Goal: Task Accomplishment & Management: Complete application form

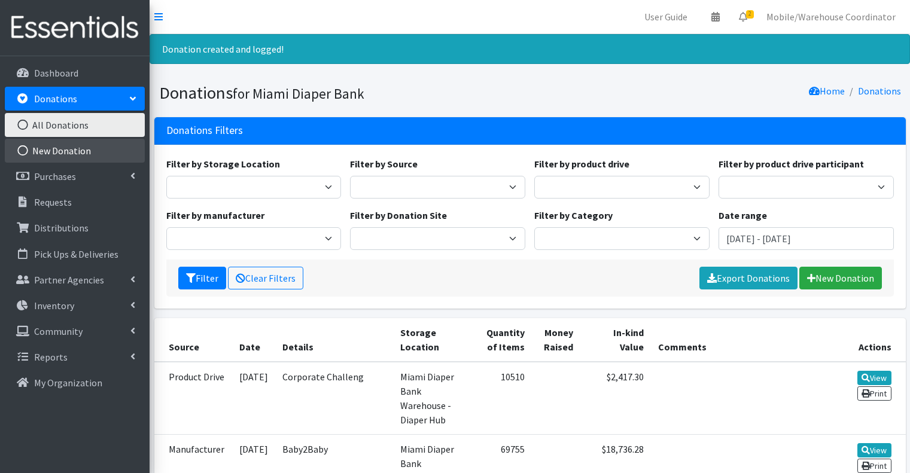
scroll to position [180, 0]
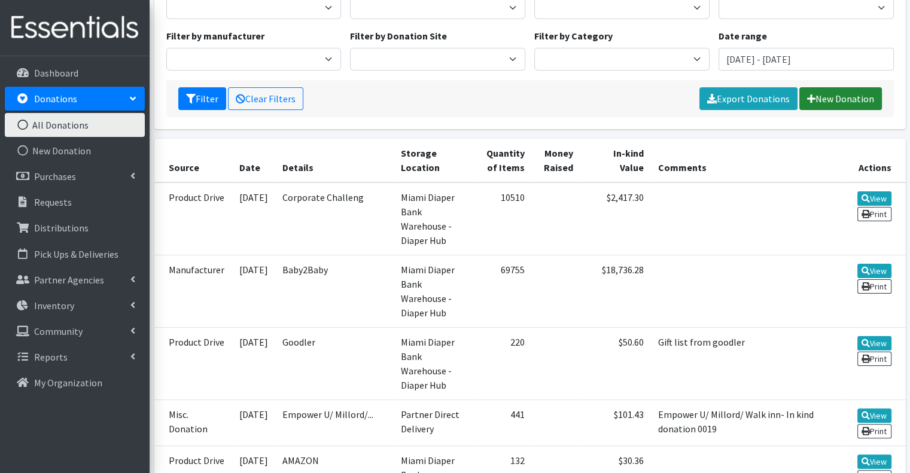
click at [810, 92] on link "New Donation" at bounding box center [840, 98] width 83 height 23
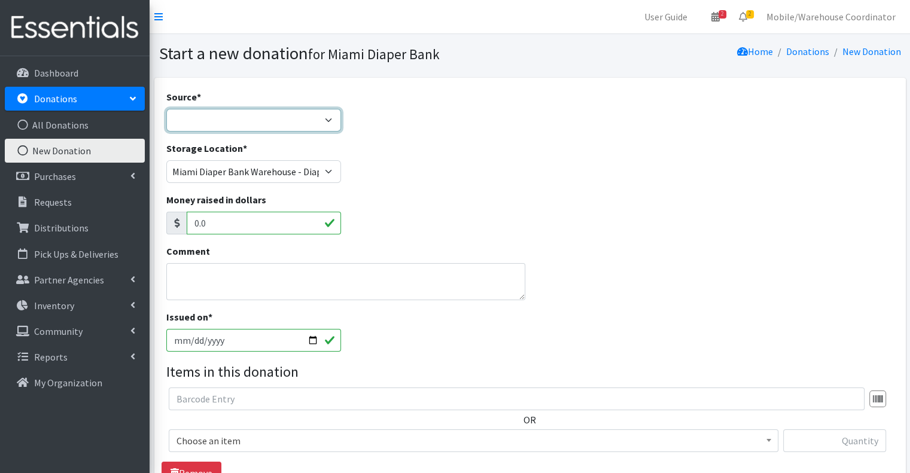
click at [218, 120] on select "Product Drive Manufacturer Donation Site Misc. Donation" at bounding box center [253, 120] width 175 height 23
select select "Product Drive"
click at [166, 109] on select "Product Drive Manufacturer Donation Site Misc. Donation" at bounding box center [253, 120] width 175 height 23
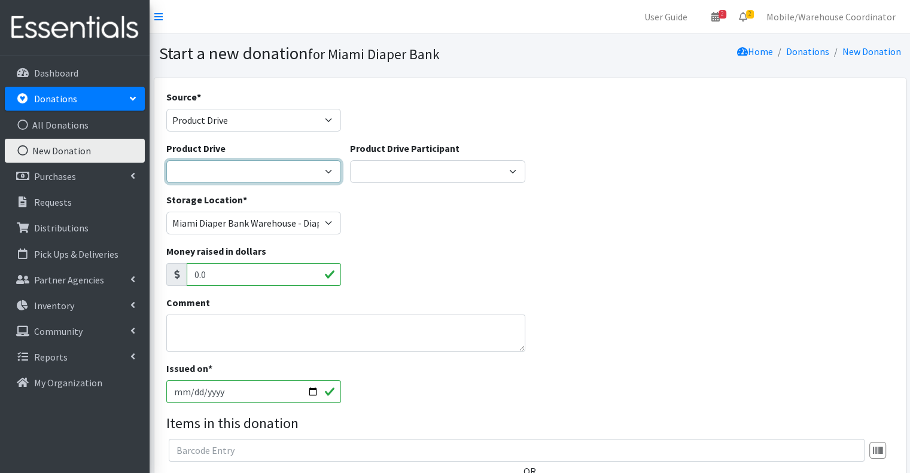
click at [251, 171] on select "100+ Women who care [PERSON_NAME] MDC Nursing Drive AMAZON Amber Student Castle…" at bounding box center [253, 171] width 175 height 23
select select "1476"
click at [166, 160] on select "100+ Women who care [PERSON_NAME] MDC Nursing Drive AMAZON Amber Student Castle…" at bounding box center [253, 171] width 175 height 23
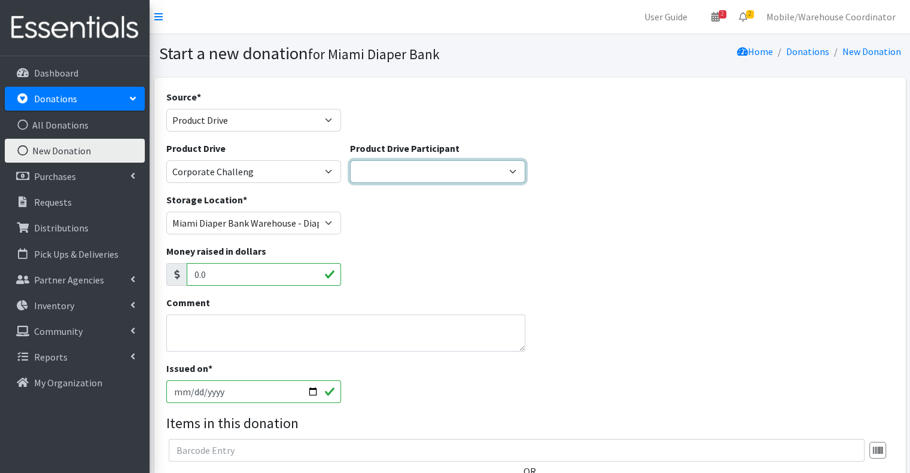
click at [443, 178] on select "Gaia AMAZON [PERSON_NAME] [PERSON_NAME] Student [GEOGRAPHIC_DATA] [GEOGRAPHIC_D…" at bounding box center [437, 171] width 175 height 23
click at [302, 184] on div "Product Drive 100+ Women who care [PERSON_NAME] MDC Nursing Drive AMAZON Amber …" at bounding box center [254, 166] width 184 height 51
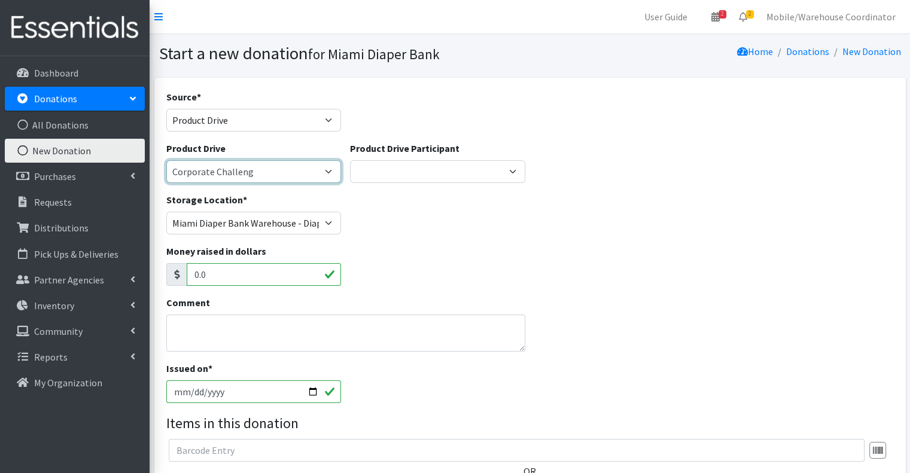
click at [300, 179] on select "100+ Women who care [PERSON_NAME] MDC Nursing Drive AMAZON Amber Student Castle…" at bounding box center [253, 171] width 175 height 23
click at [306, 165] on select "100+ Women who care Alejandra MDC Nursing Drive AMAZON Amber Student Castle Gro…" at bounding box center [253, 171] width 175 height 23
click at [443, 157] on div "Product Drive Participant Gaia AMAZON Carlton Fields Amber Student Miami Dade C…" at bounding box center [437, 162] width 175 height 42
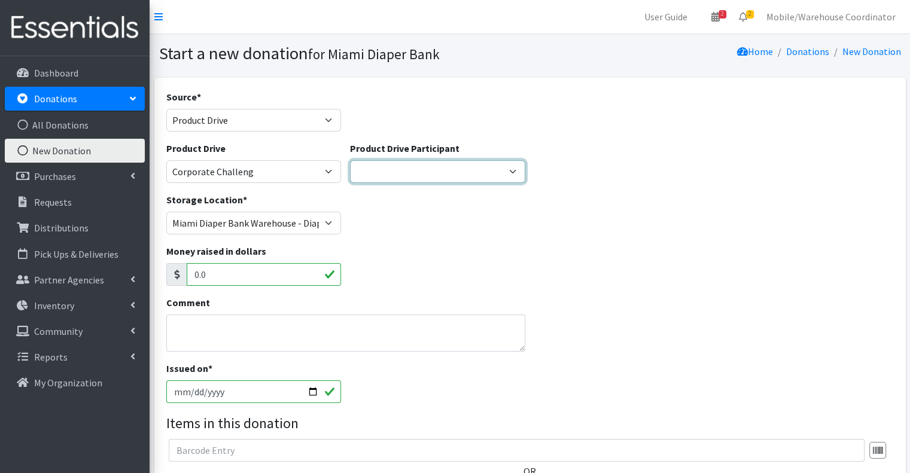
click at [443, 162] on select "Gaia AMAZON Carlton Fields Amber Student Miami Dade College Hialeah Campus Gaia…" at bounding box center [437, 171] width 175 height 23
click at [397, 143] on label "Product Drive Participant" at bounding box center [405, 148] width 110 height 14
click at [397, 160] on select "Gaia AMAZON Carlton Fields Amber Student Miami Dade College Hialeah Campus Gaia…" at bounding box center [437, 171] width 175 height 23
click at [396, 183] on select "Gaia AMAZON Carlton Fields Amber Student Miami Dade College Hialeah Campus Gaia…" at bounding box center [437, 171] width 175 height 23
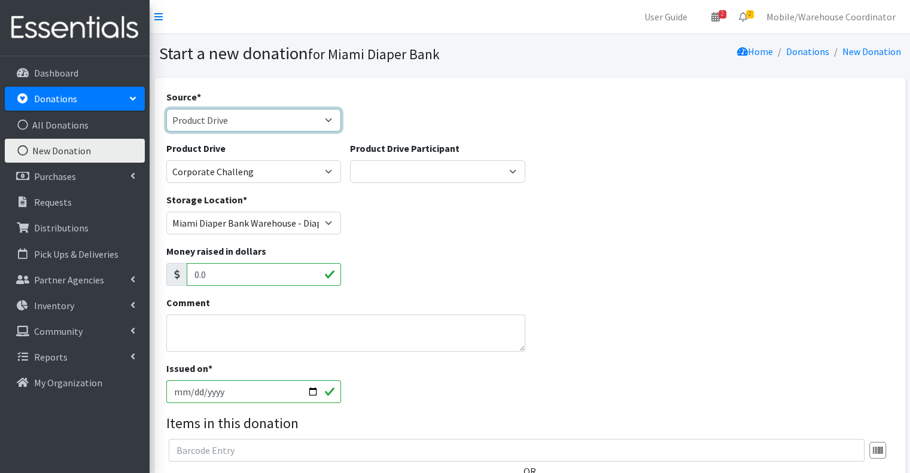
click at [290, 120] on select "Product Drive Manufacturer Donation Site Misc. Donation" at bounding box center [253, 120] width 175 height 23
click at [166, 109] on select "Product Drive Manufacturer Donation Site Misc. Donation" at bounding box center [253, 120] width 175 height 23
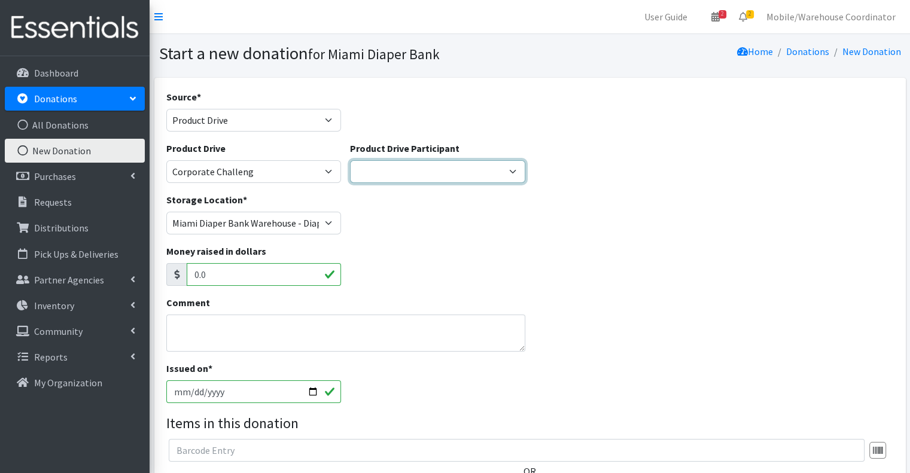
click at [411, 160] on select "Gaia AMAZON Carlton Fields Amber Student Miami Dade College Hialeah Campus Gaia…" at bounding box center [437, 171] width 175 height 23
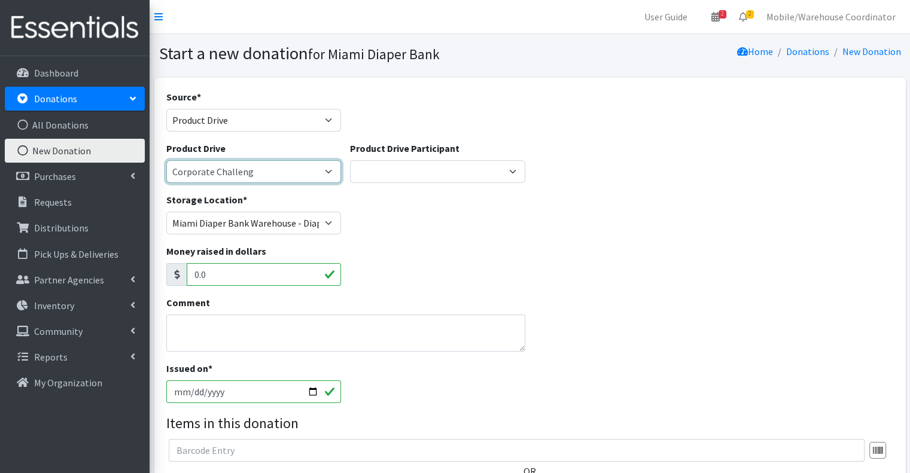
click at [290, 172] on select "100+ Women who care Alejandra MDC Nursing Drive AMAZON Amber Student Castle Gro…" at bounding box center [253, 171] width 175 height 23
click at [166, 160] on select "100+ Women who care Alejandra MDC Nursing Drive AMAZON Amber Student Castle Gro…" at bounding box center [253, 171] width 175 height 23
click at [254, 100] on div "Source * Product Drive Manufacturer Donation Site Misc. Donation" at bounding box center [253, 111] width 175 height 42
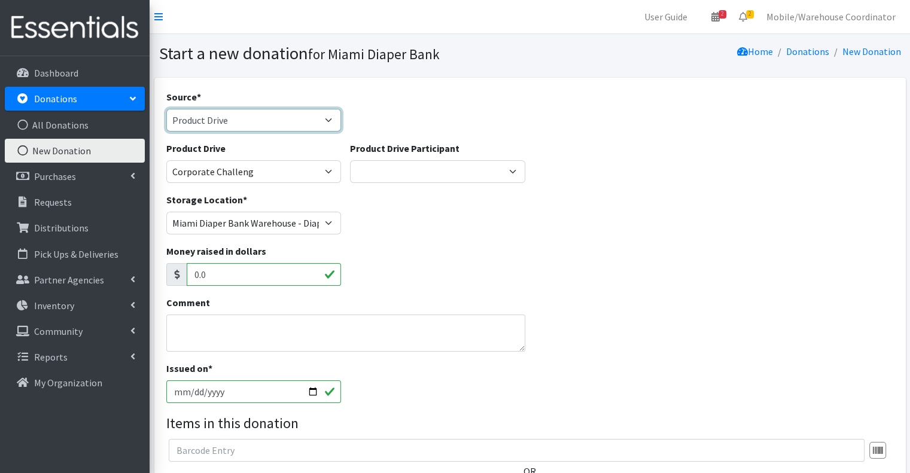
click at [261, 114] on select "Product Drive Manufacturer Donation Site Misc. Donation" at bounding box center [253, 120] width 175 height 23
select select "Misc. Donation"
click at [166, 109] on select "Product Drive Manufacturer Donation Site Misc. Donation" at bounding box center [253, 120] width 175 height 23
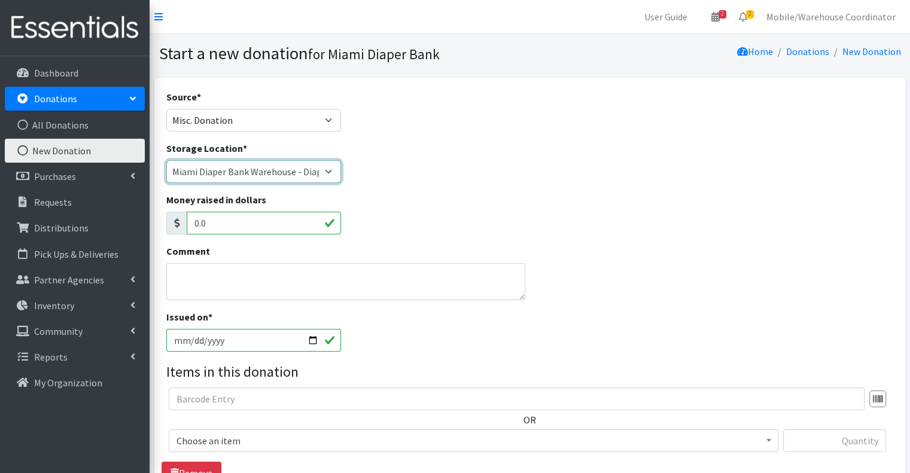
click at [302, 176] on select "Miami Diaper Bank Warehouse - Diaper Hub Partner Direct Delivery" at bounding box center [253, 171] width 175 height 23
click at [166, 160] on select "Miami Diaper Bank Warehouse - Diaper Hub Partner Direct Delivery" at bounding box center [253, 171] width 175 height 23
click at [245, 178] on select "Miami Diaper Bank Warehouse - Diaper Hub Partner Direct Delivery" at bounding box center [253, 171] width 175 height 23
select select "274"
click at [166, 160] on select "Miami Diaper Bank Warehouse - Diaper Hub Partner Direct Delivery" at bounding box center [253, 171] width 175 height 23
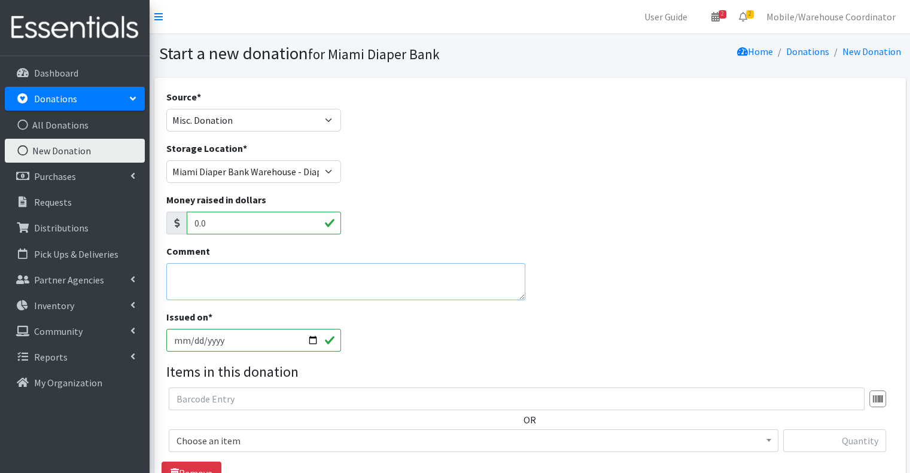
click at [256, 286] on textarea "Comment" at bounding box center [346, 281] width 360 height 37
type textarea "m"
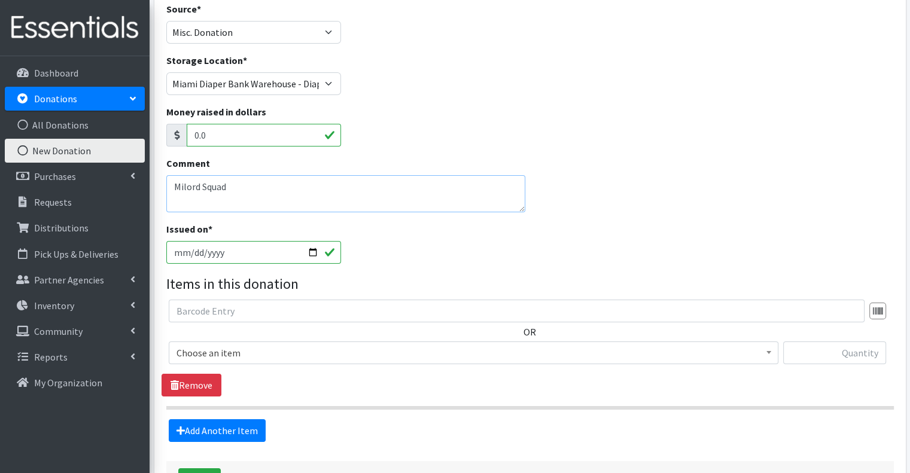
scroll to position [178, 0]
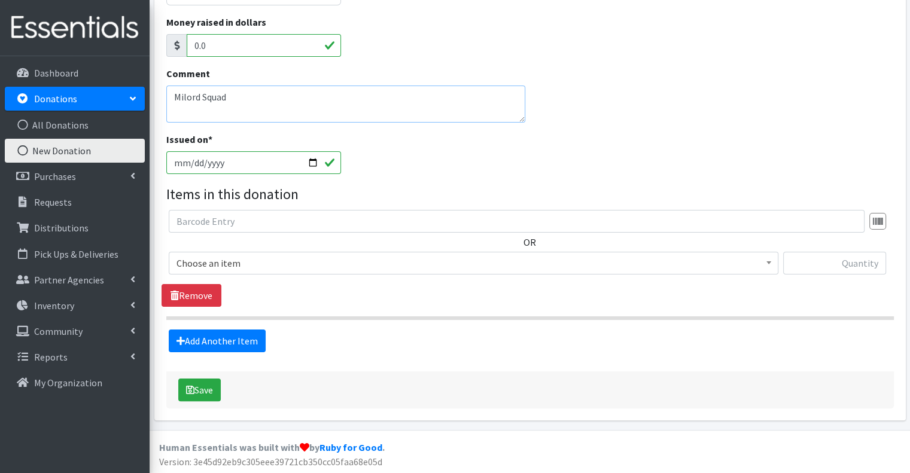
type textarea "Milord Squad"
click at [247, 260] on span "Choose an item" at bounding box center [474, 263] width 594 height 17
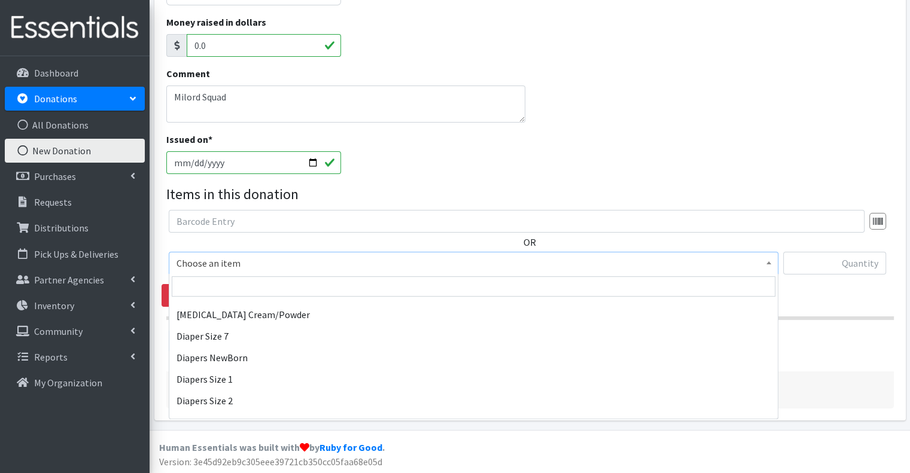
scroll to position [400, 0]
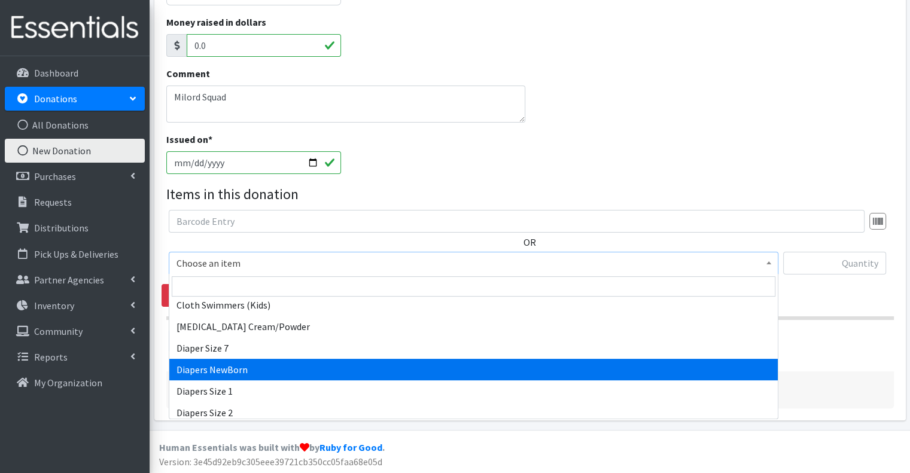
select select "2648"
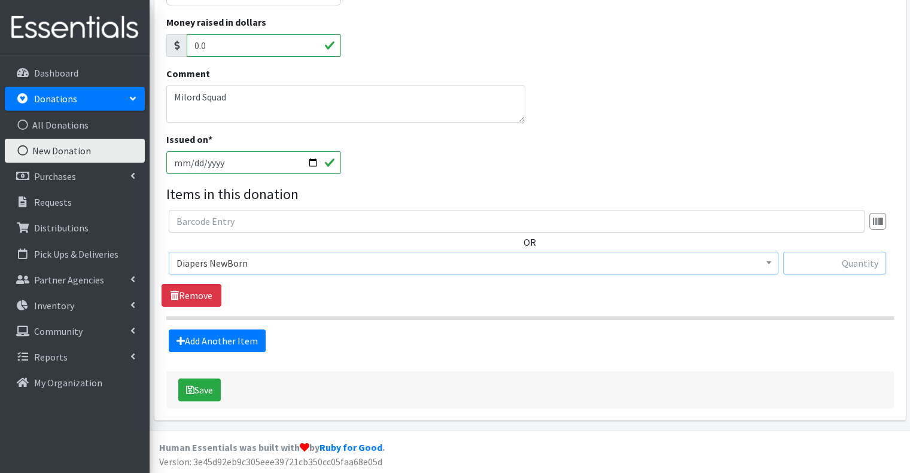
click at [840, 270] on input "text" at bounding box center [834, 263] width 103 height 23
type input "62"
click at [212, 344] on link "Add Another Item" at bounding box center [217, 341] width 97 height 23
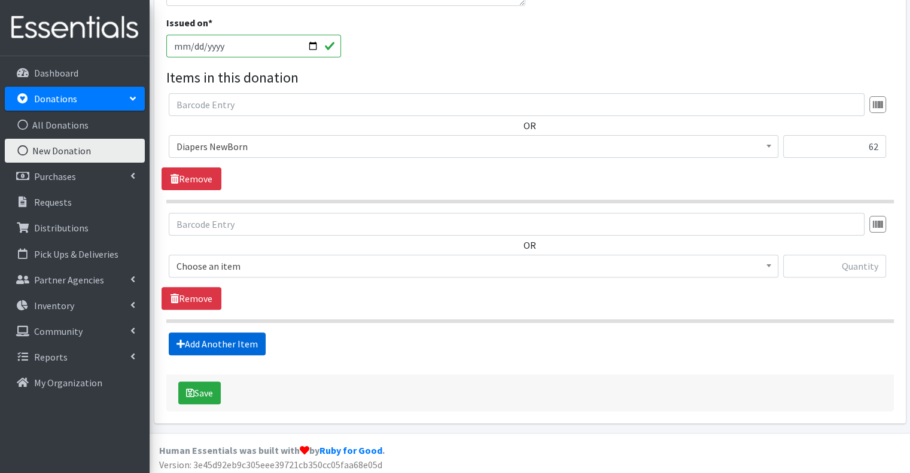
scroll to position [297, 0]
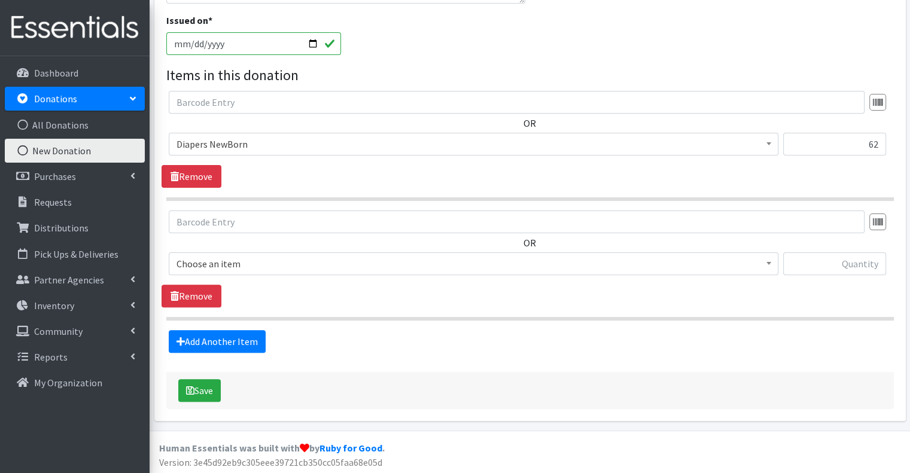
click at [229, 260] on span "Choose an item" at bounding box center [474, 264] width 594 height 17
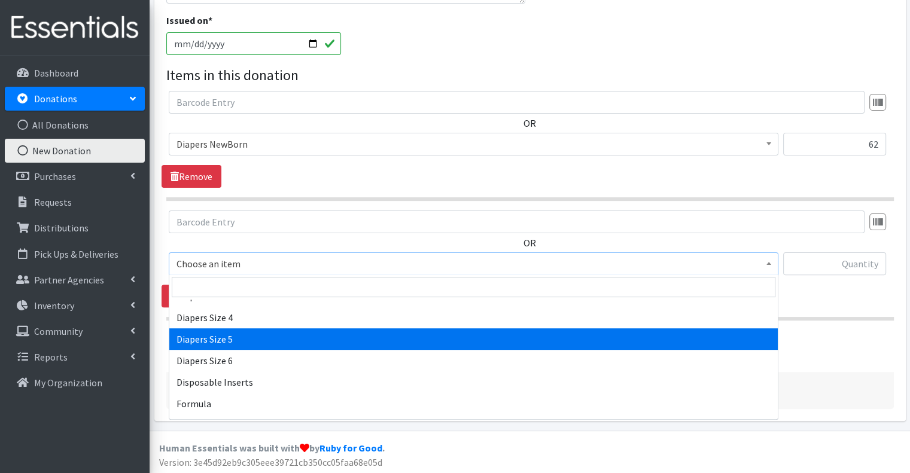
scroll to position [479, 0]
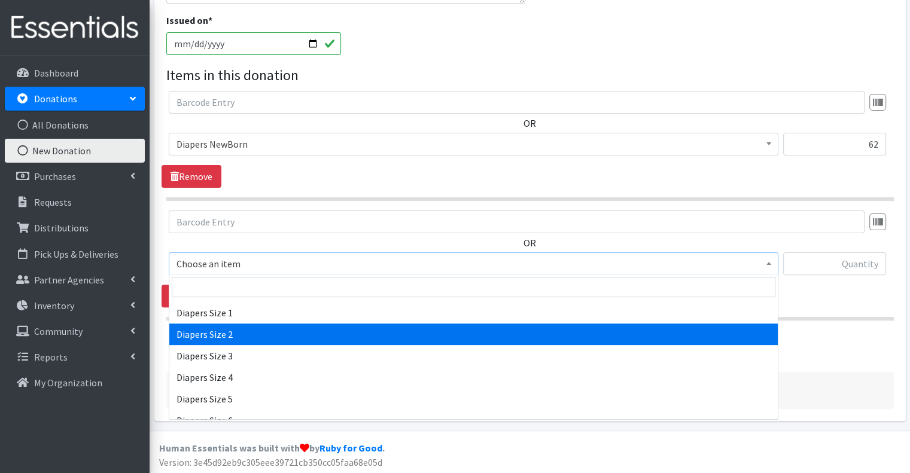
select select "2668"
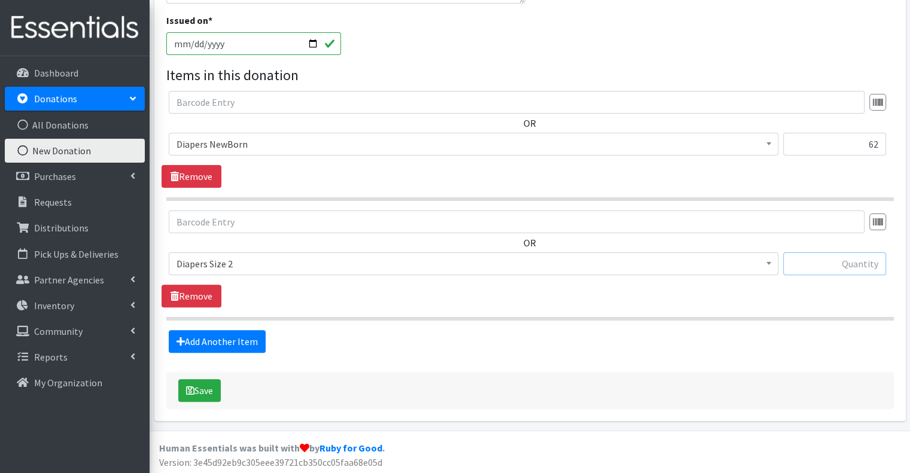
click at [806, 261] on input "text" at bounding box center [834, 264] width 103 height 23
type input "688"
click at [519, 314] on section "OR Choose an item Adult Briefs (Large/X-Large) Adult Briefs (Medium/Large) Adul…" at bounding box center [530, 266] width 728 height 110
click at [206, 387] on button "Save" at bounding box center [199, 390] width 42 height 23
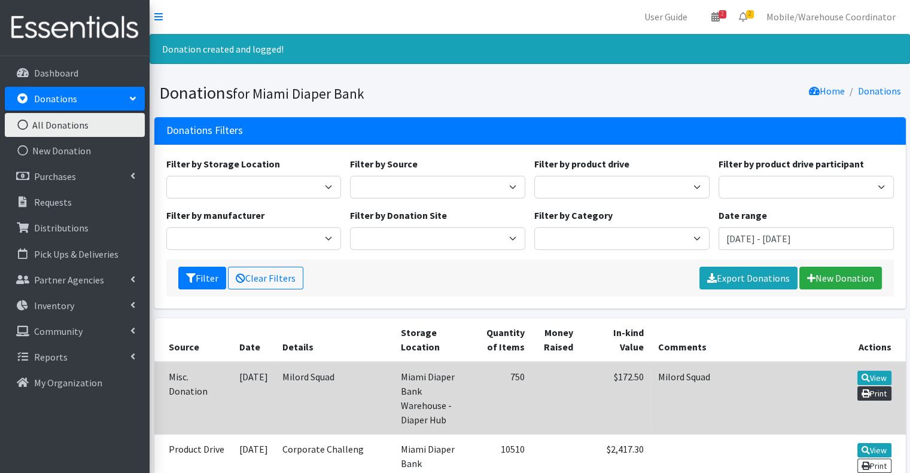
click at [881, 391] on link "Print" at bounding box center [875, 394] width 34 height 14
